Goal: Task Accomplishment & Management: Complete application form

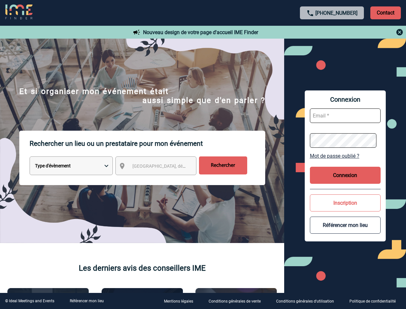
click at [203, 154] on p "Rechercher un lieu ou un prestataire pour mon événement" at bounding box center [148, 144] width 236 height 26
click at [386, 13] on p "Contact" at bounding box center [386, 12] width 31 height 13
click at [332, 32] on div at bounding box center [332, 32] width 143 height 8
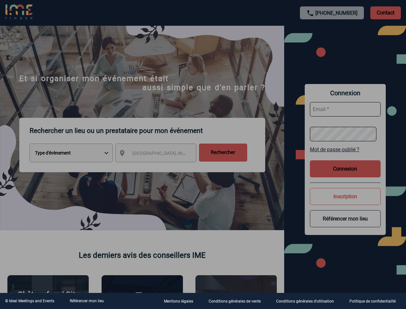
click at [162, 167] on div at bounding box center [203, 154] width 406 height 309
click at [345, 156] on div at bounding box center [203, 154] width 406 height 309
click at [345, 175] on div at bounding box center [203, 154] width 406 height 309
click at [345, 203] on div at bounding box center [203, 154] width 406 height 309
click at [345, 225] on div at bounding box center [203, 154] width 406 height 309
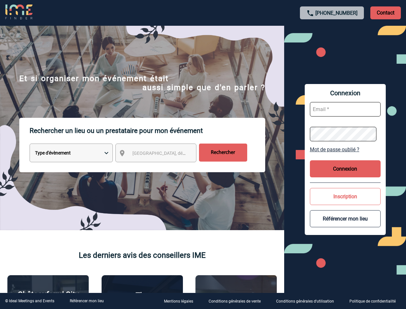
click at [87, 301] on link "Référencer mon lieu" at bounding box center [87, 301] width 34 height 5
